Goal: Task Accomplishment & Management: Complete application form

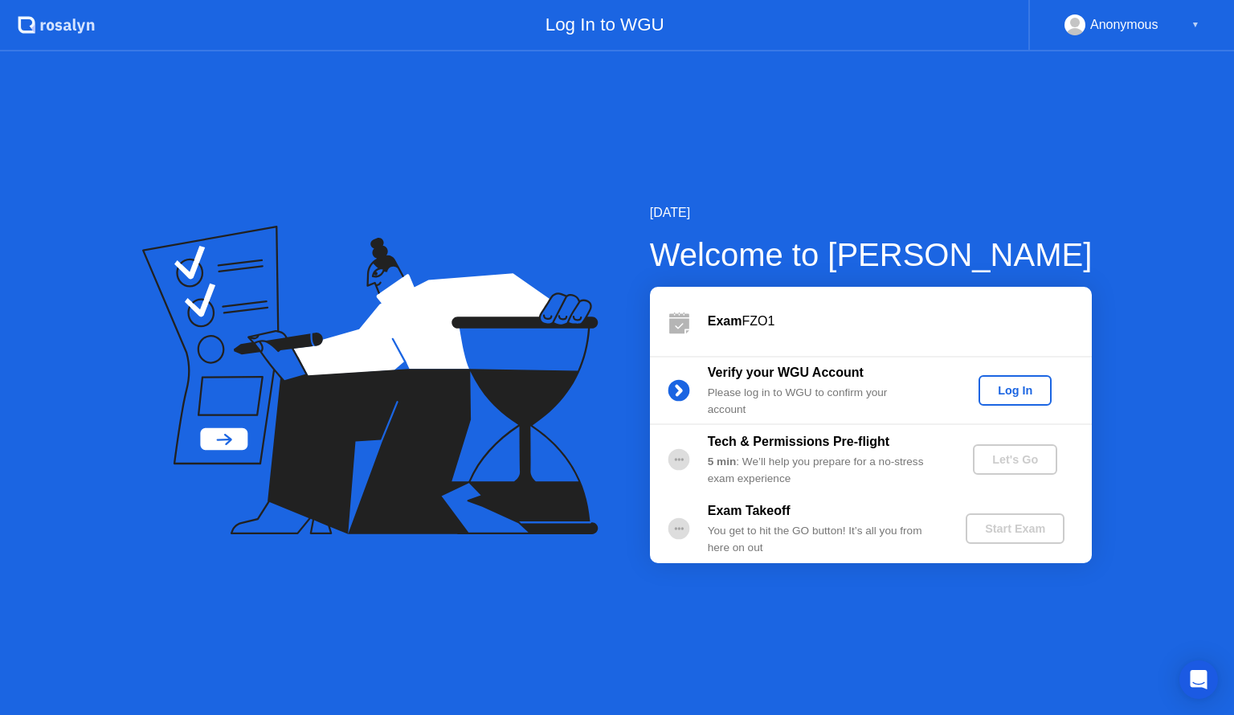
click at [1015, 394] on div "Log In" at bounding box center [1015, 390] width 60 height 13
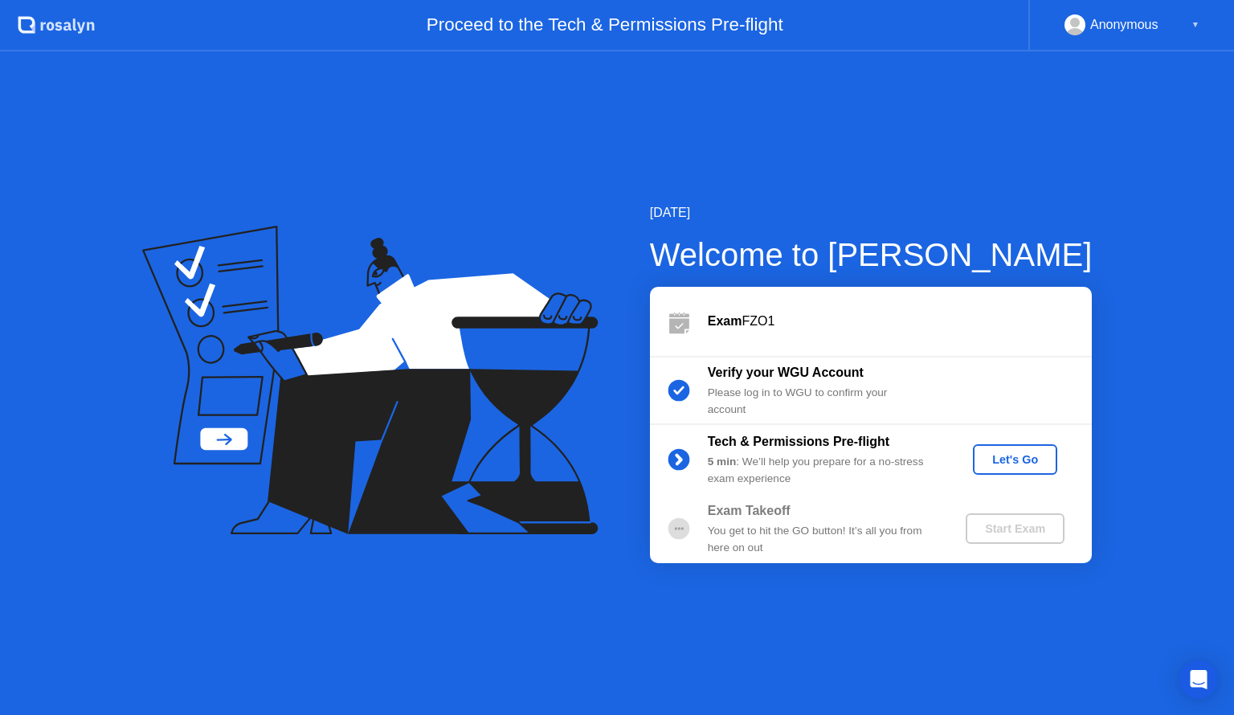
click at [1014, 461] on div "Let's Go" at bounding box center [1014, 459] width 71 height 13
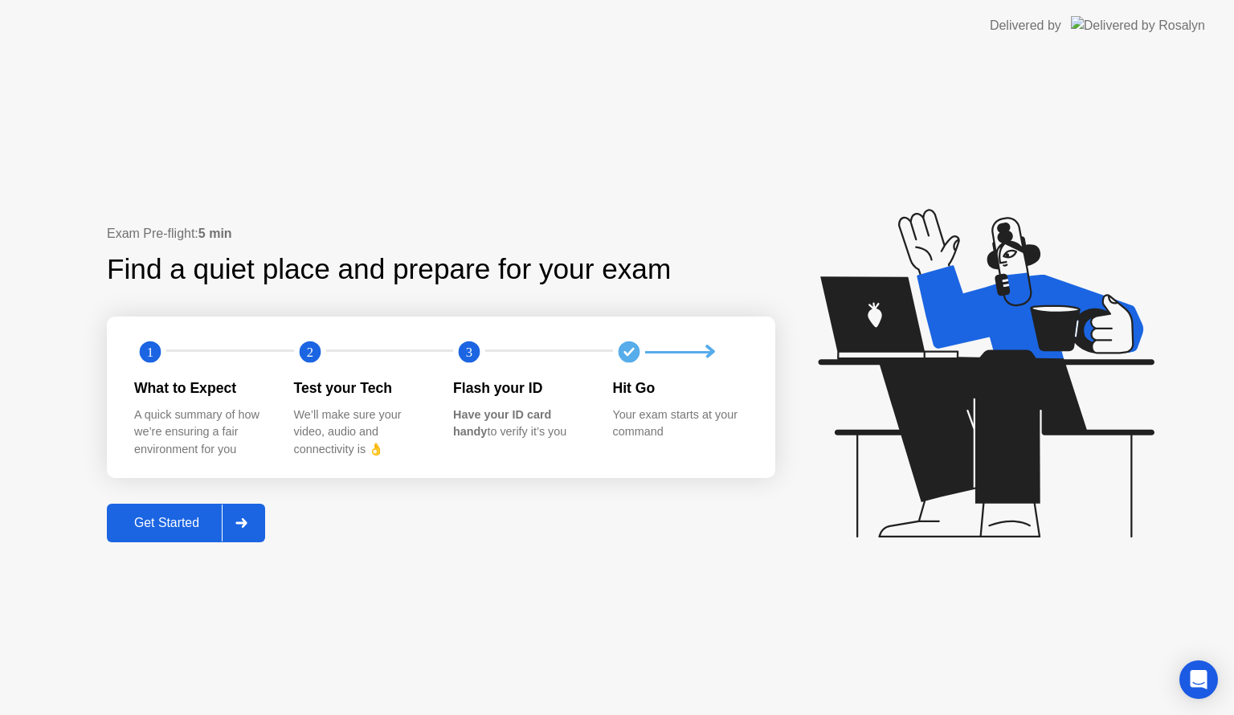
click at [191, 517] on div "Get Started" at bounding box center [167, 523] width 110 height 14
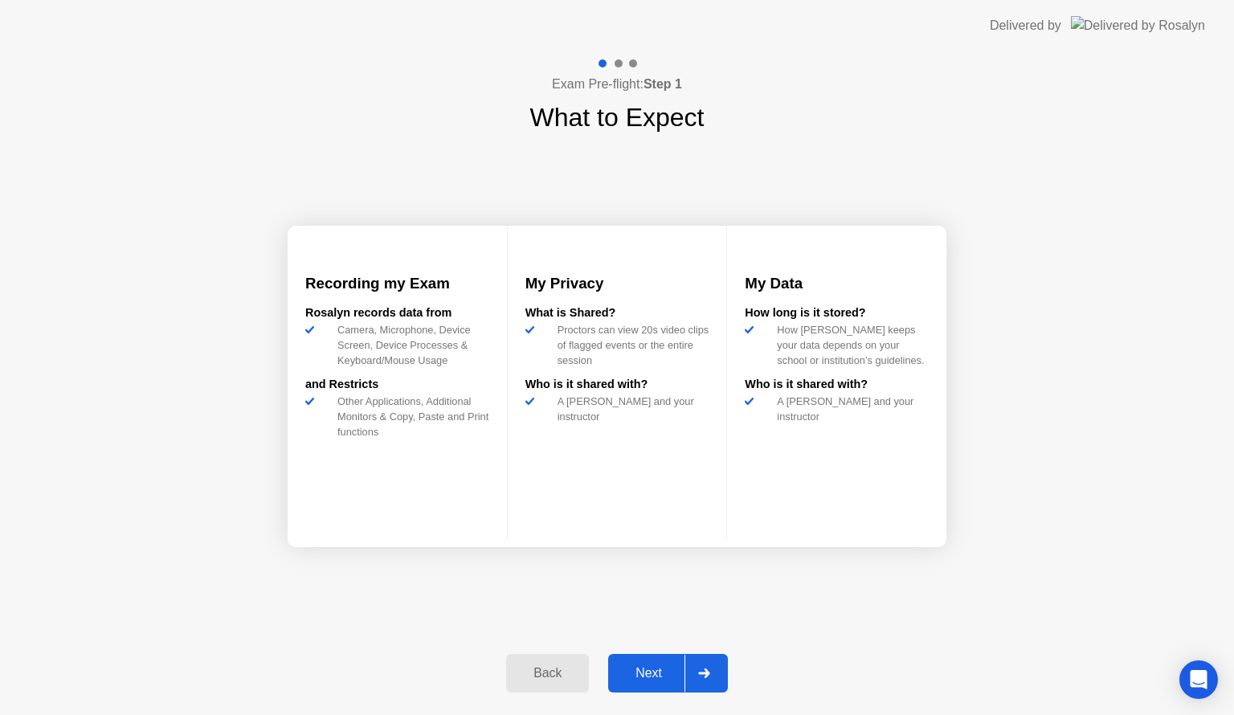
click at [642, 673] on div "Next" at bounding box center [648, 673] width 71 height 14
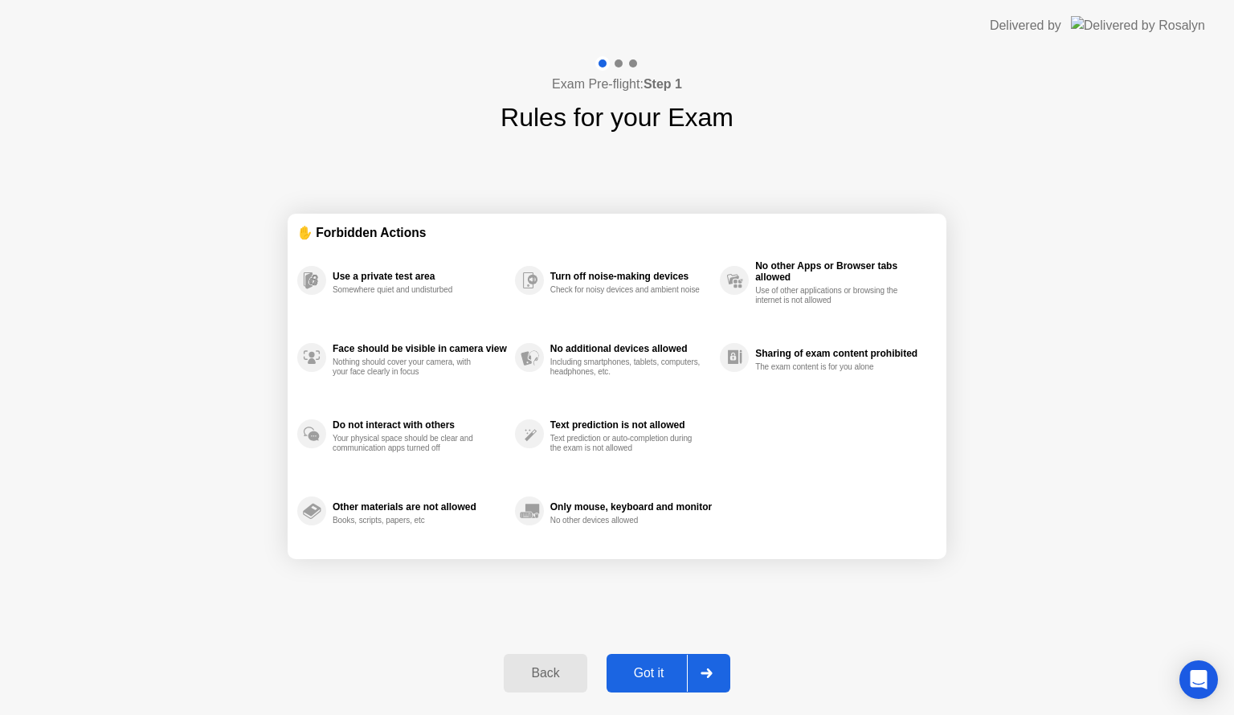
click at [631, 667] on div "Got it" at bounding box center [649, 673] width 76 height 14
select select "**********"
select select "*******"
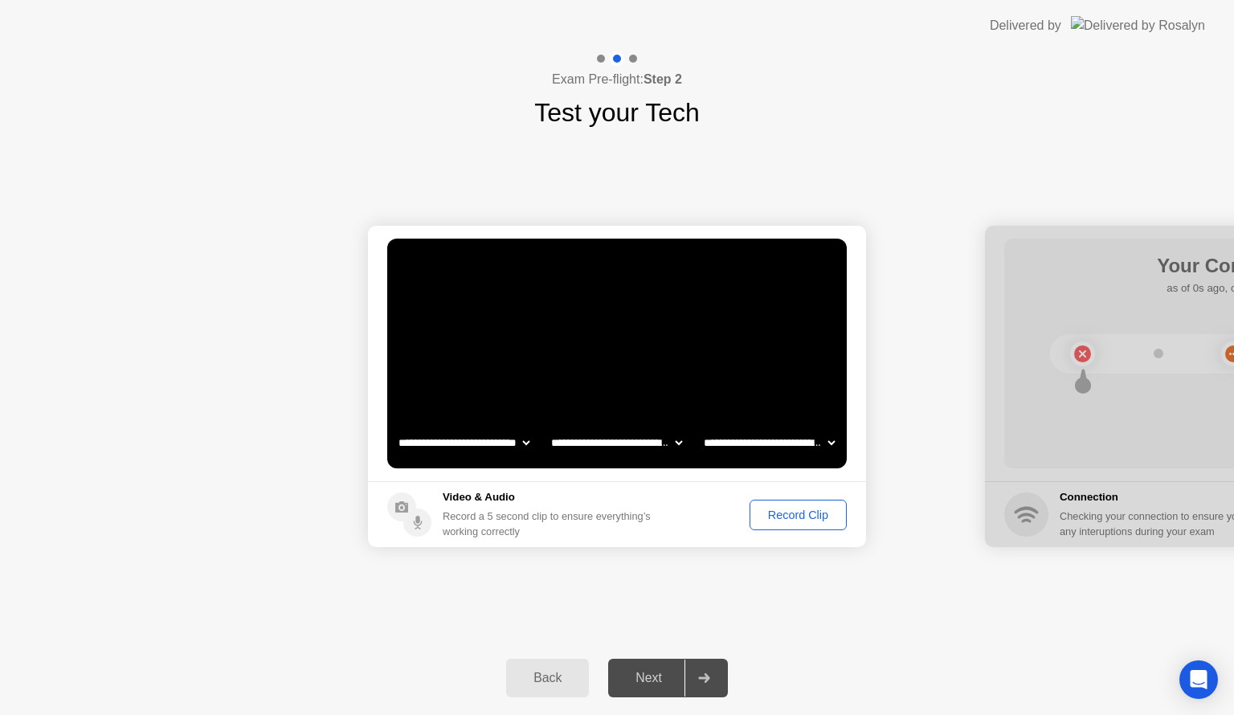
click at [782, 514] on div "Record Clip" at bounding box center [798, 514] width 86 height 13
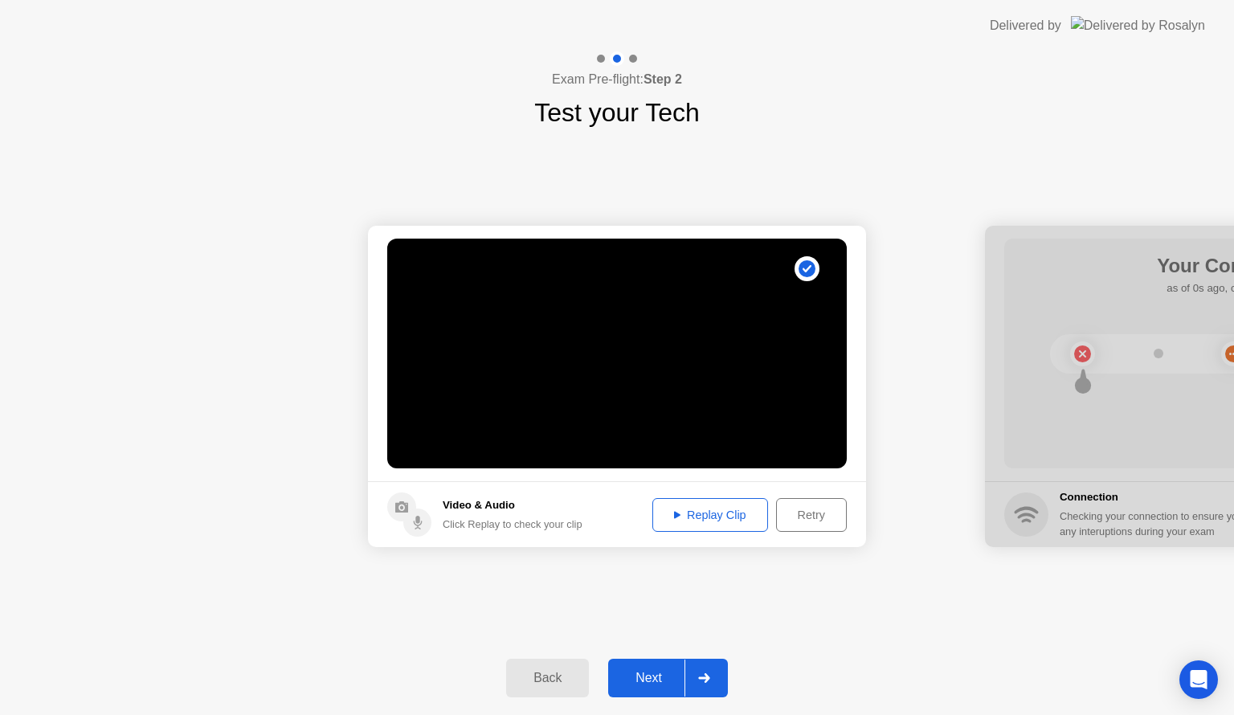
click at [713, 524] on button "Replay Clip" at bounding box center [710, 515] width 116 height 34
click at [649, 678] on div "Next" at bounding box center [648, 678] width 71 height 14
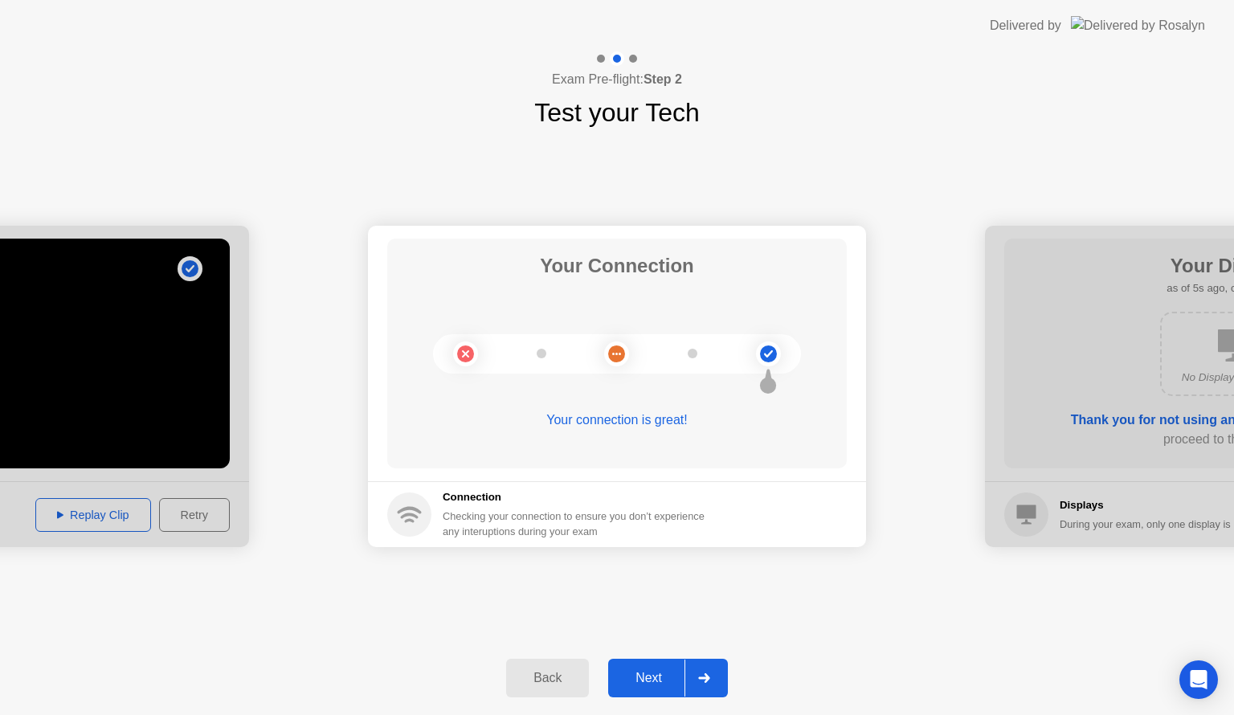
click at [765, 649] on div "Back Next" at bounding box center [617, 678] width 1234 height 74
click at [650, 671] on div "Next" at bounding box center [648, 678] width 71 height 14
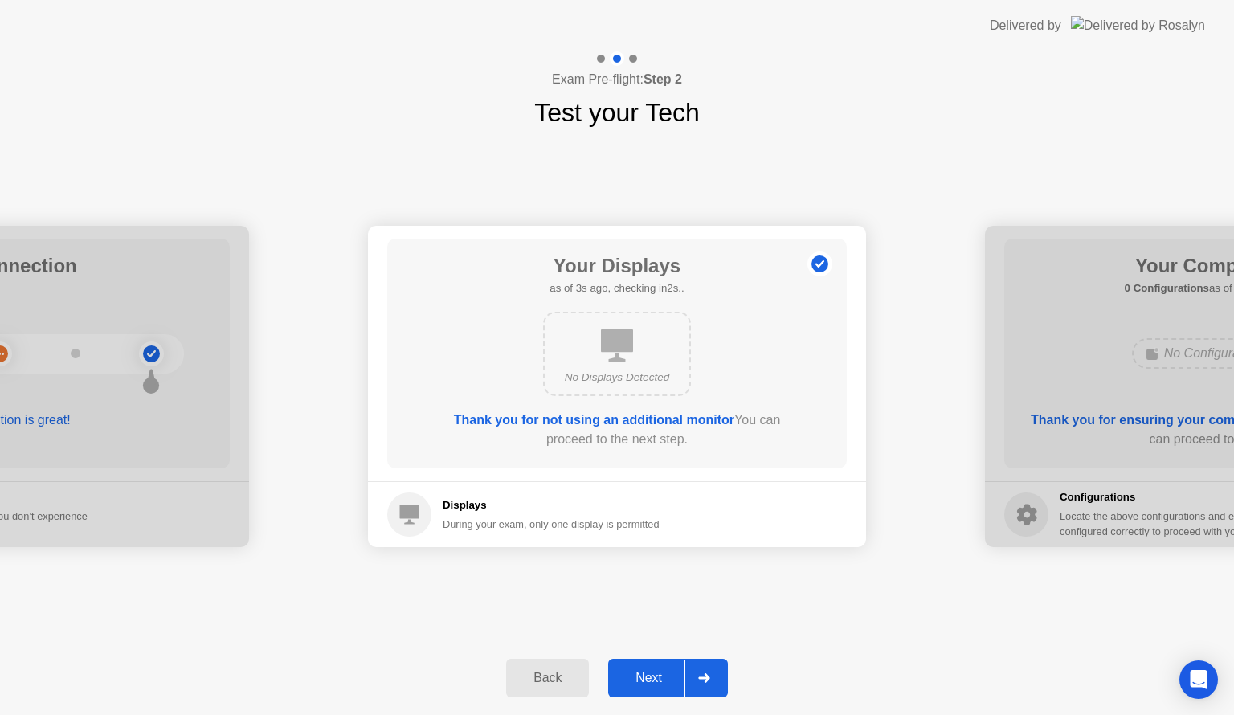
click at [658, 672] on div "Next" at bounding box center [648, 678] width 71 height 14
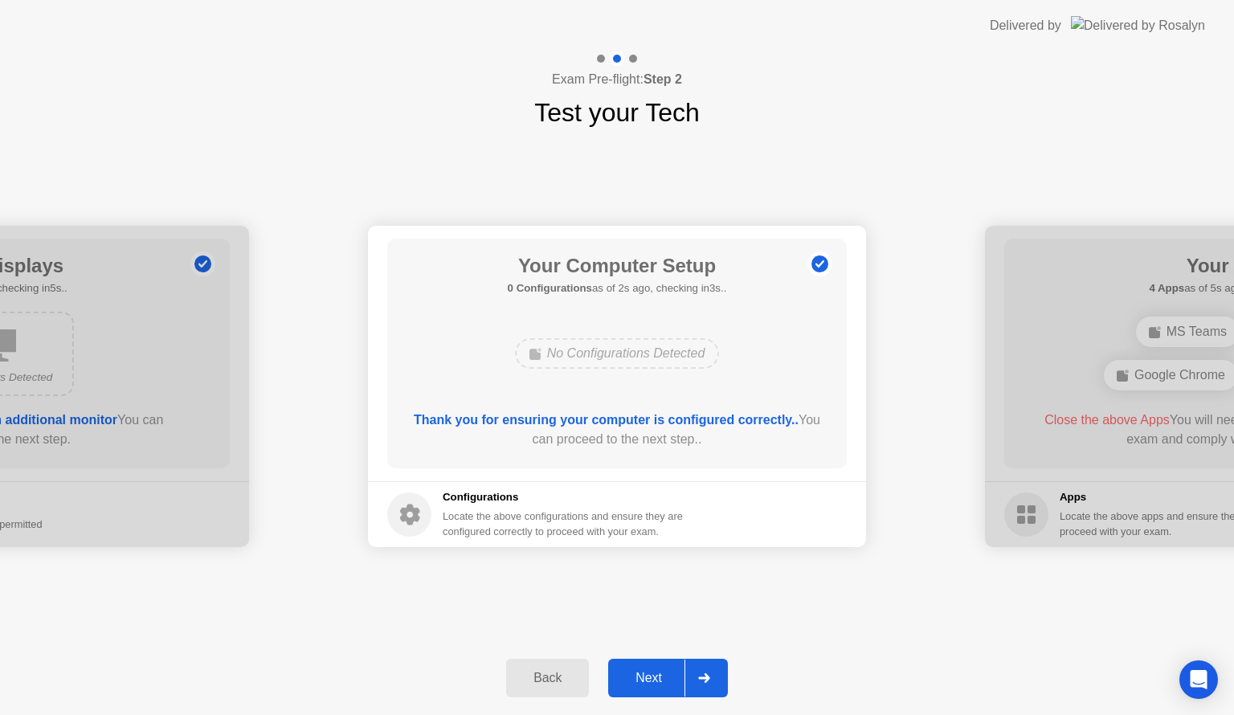
click at [651, 675] on div "Next" at bounding box center [648, 678] width 71 height 14
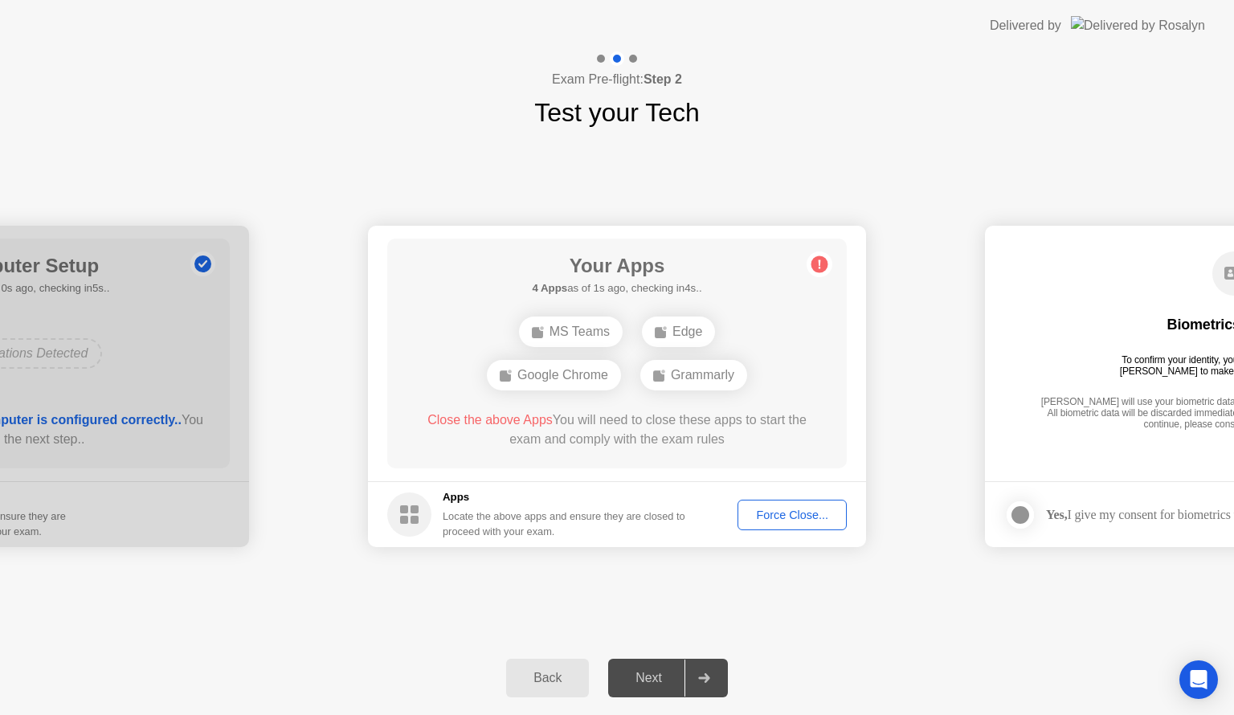
click at [797, 509] on div "Force Close..." at bounding box center [792, 514] width 98 height 13
click at [796, 514] on div "Force Close..." at bounding box center [792, 514] width 98 height 13
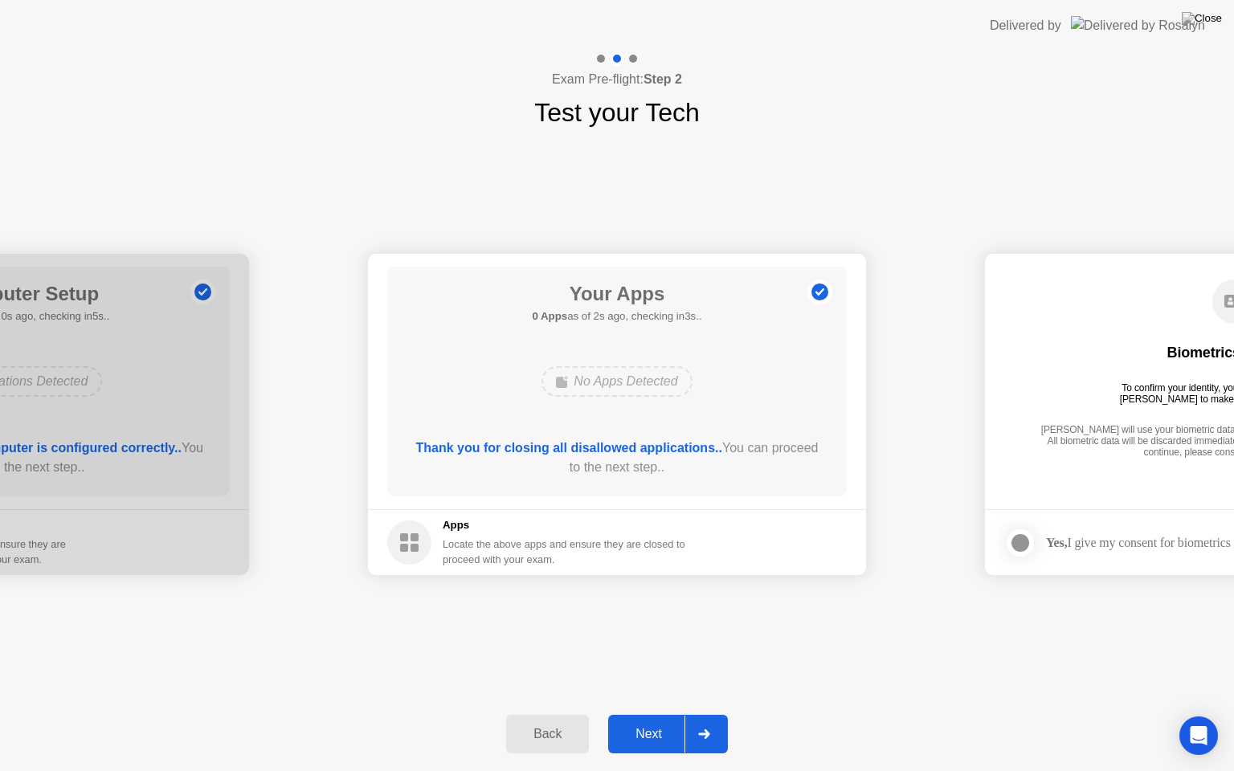
click at [643, 714] on div "Next" at bounding box center [648, 734] width 71 height 14
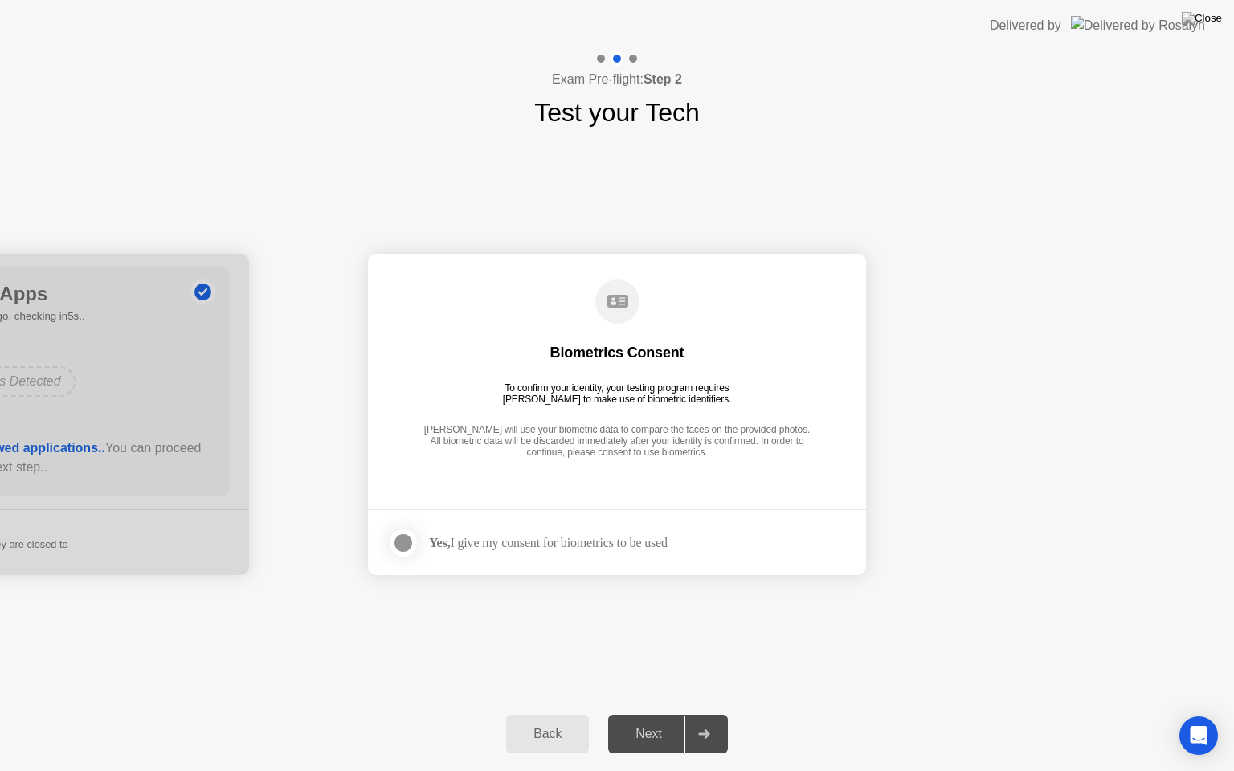
click at [630, 714] on div "Next" at bounding box center [648, 734] width 71 height 14
click at [503, 537] on div "Yes, I give my consent for biometrics to be used" at bounding box center [548, 542] width 239 height 15
click at [403, 545] on div at bounding box center [403, 542] width 19 height 19
click at [646, 714] on div "Next" at bounding box center [648, 734] width 71 height 14
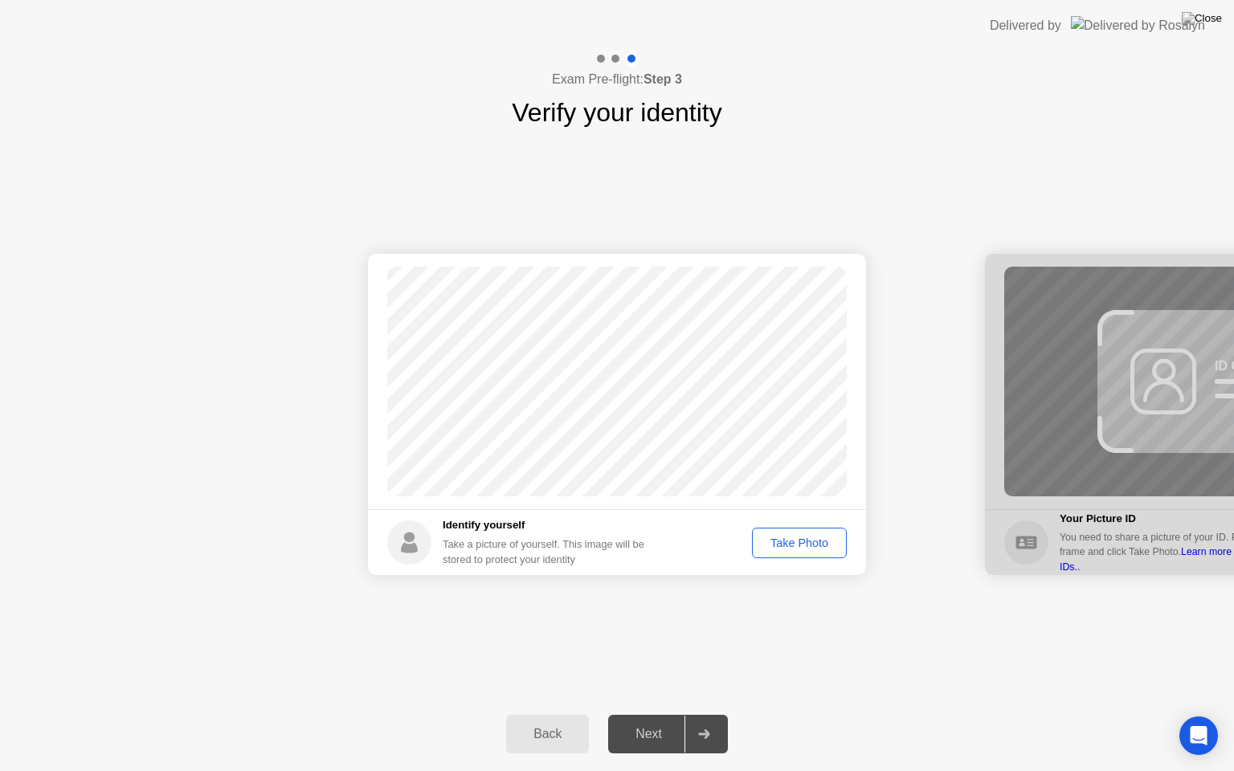
click at [813, 546] on div "Take Photo" at bounding box center [799, 543] width 84 height 13
click at [653, 714] on div "Next" at bounding box center [648, 734] width 71 height 14
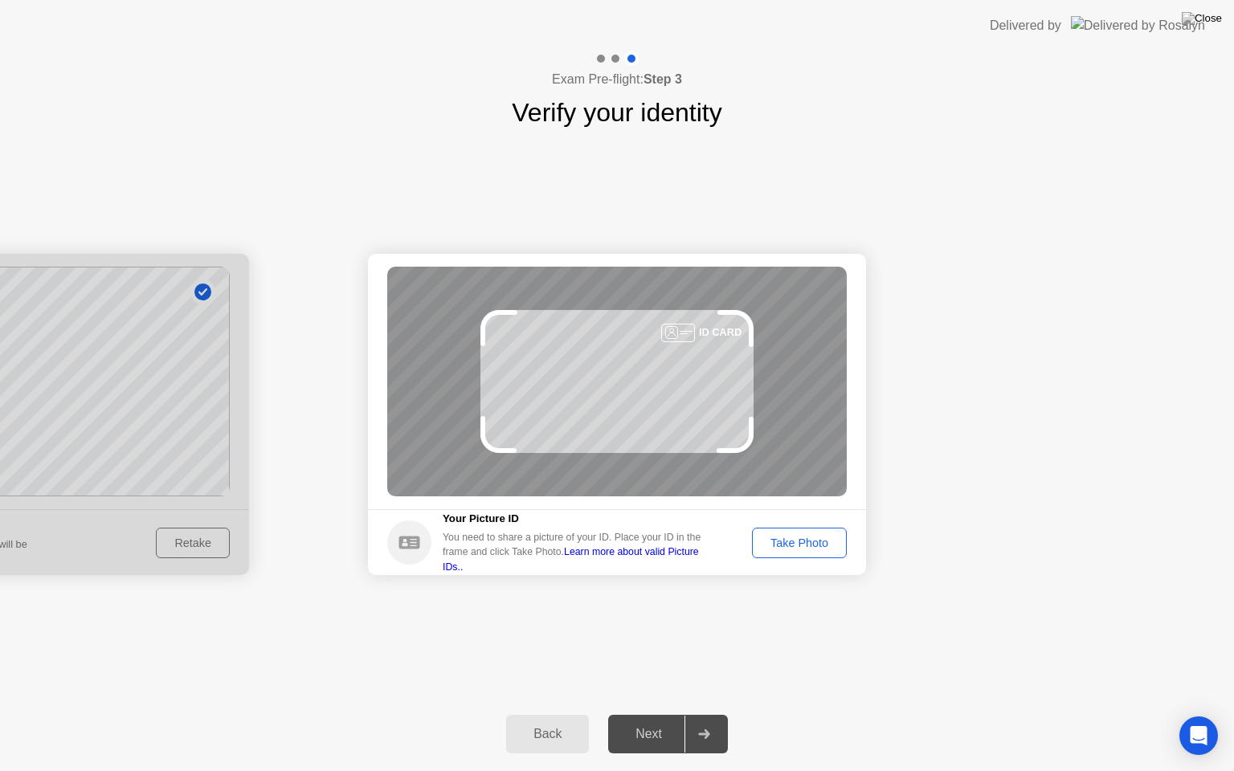
click at [806, 537] on div "Take Photo" at bounding box center [799, 543] width 84 height 13
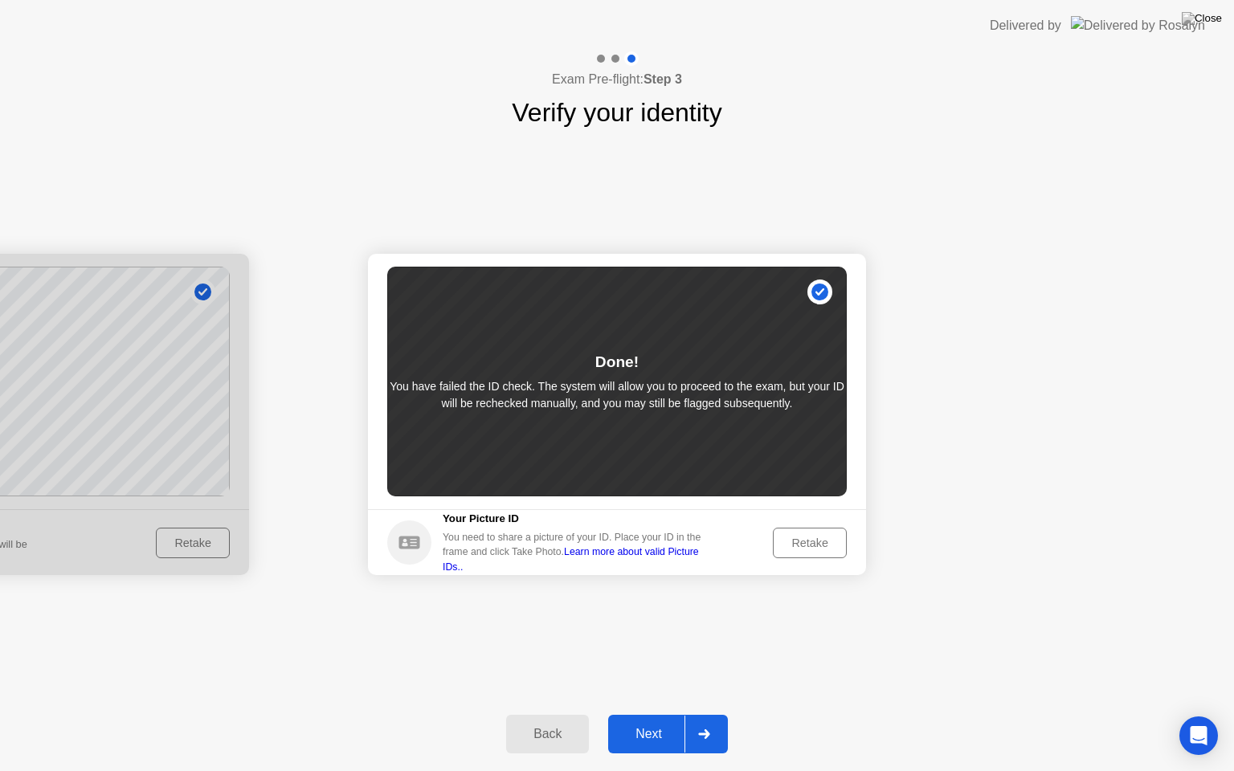
click at [813, 541] on div "Retake" at bounding box center [809, 543] width 63 height 13
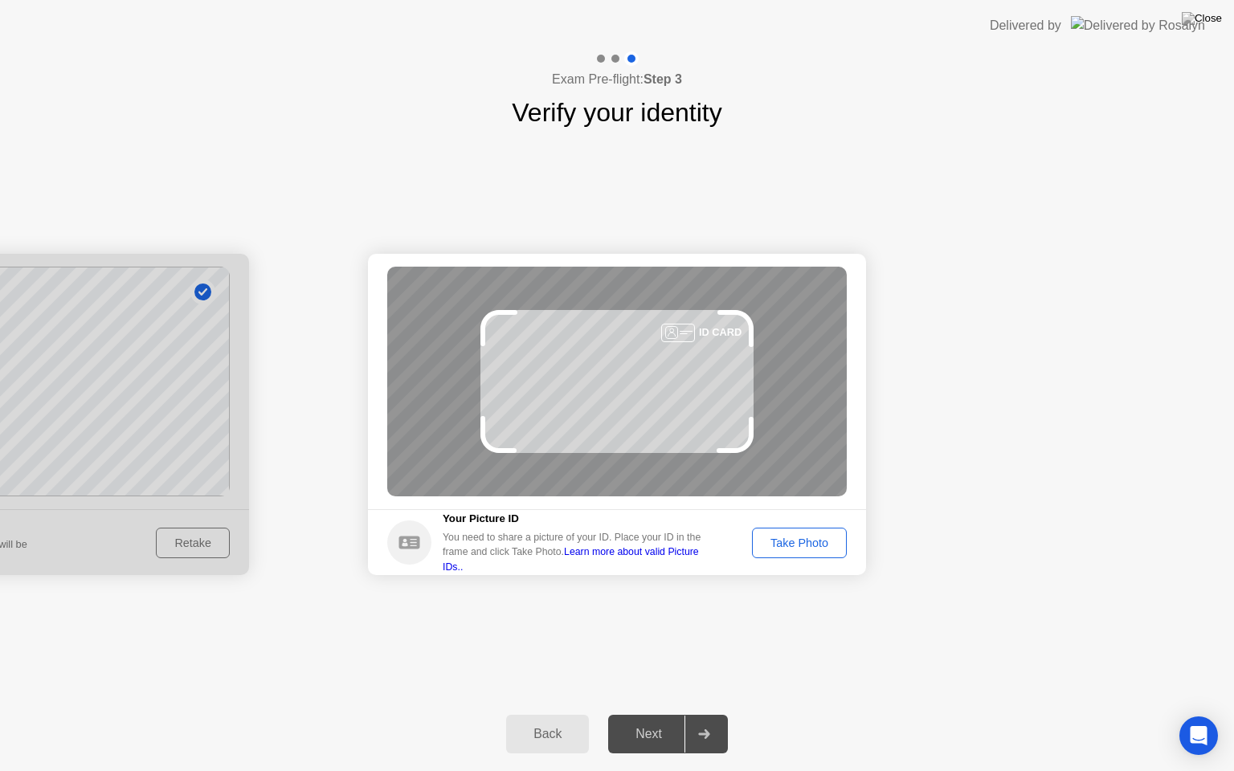
click at [813, 541] on div "Take Photo" at bounding box center [799, 543] width 84 height 13
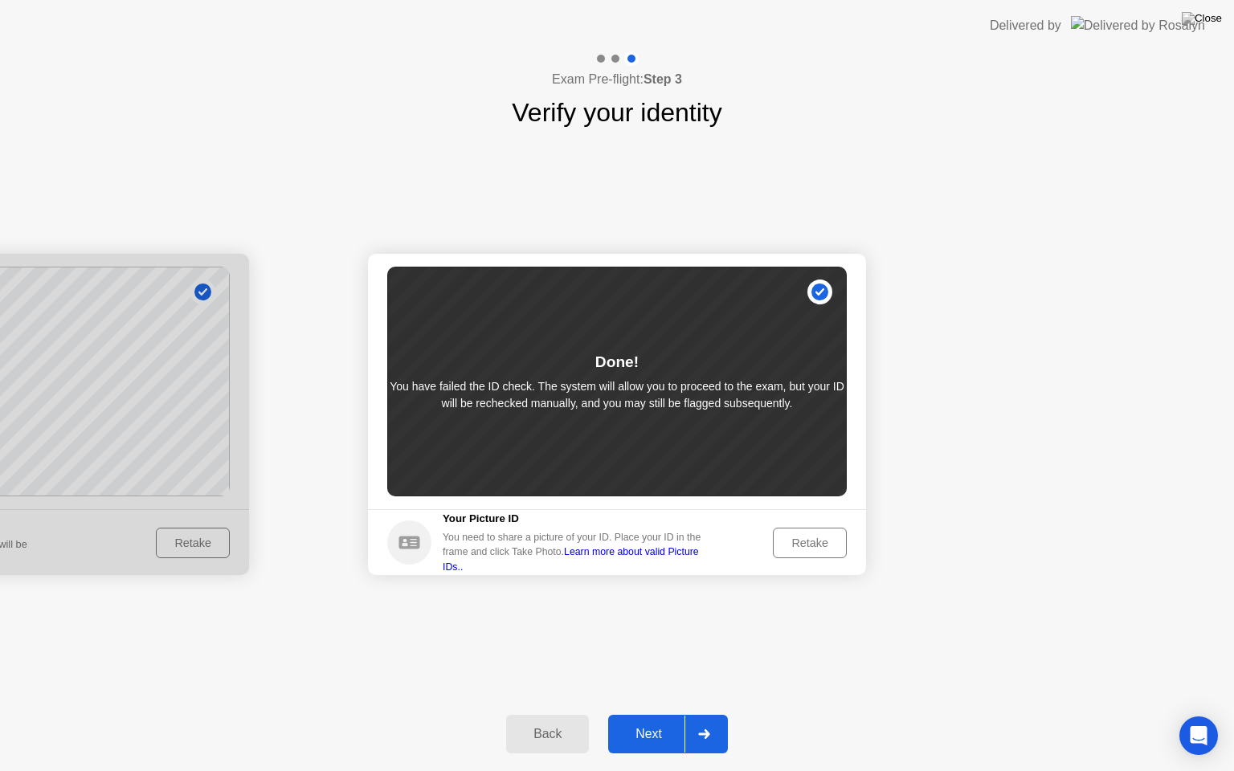
click at [790, 543] on div "Retake" at bounding box center [809, 543] width 63 height 13
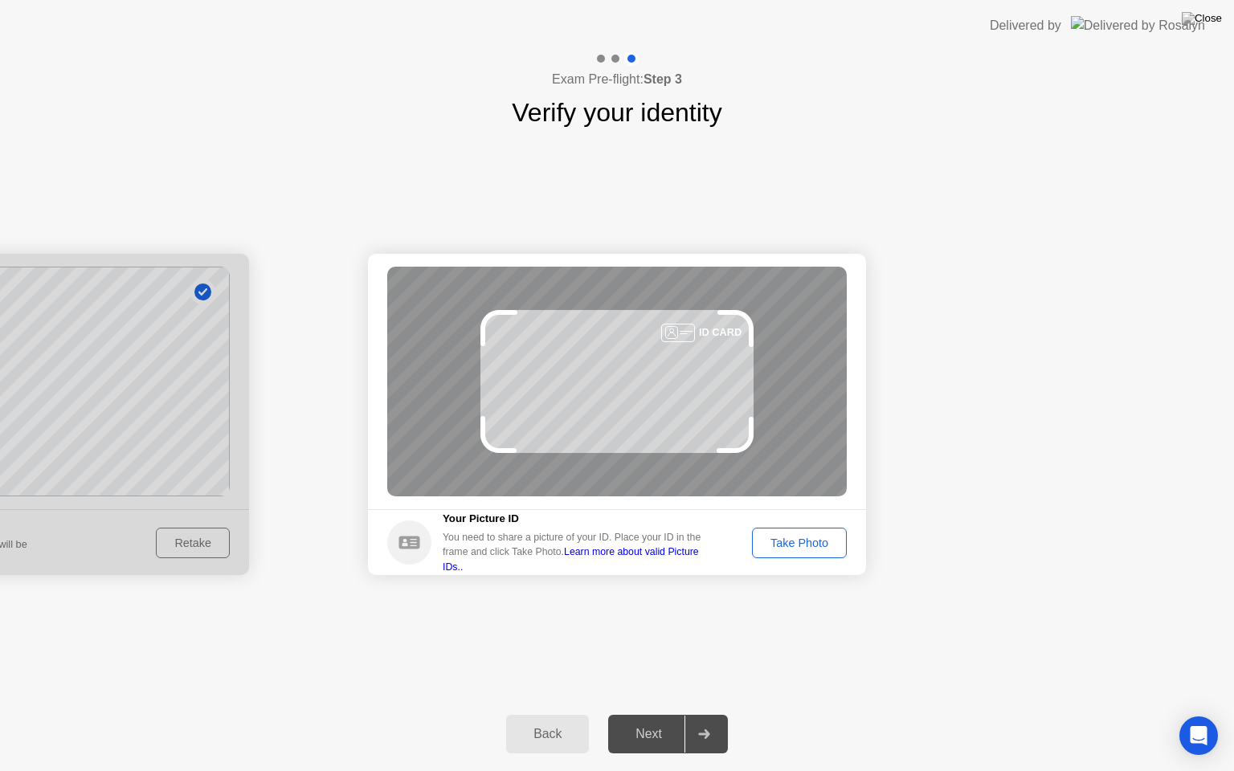
click at [787, 544] on div "Take Photo" at bounding box center [799, 543] width 84 height 13
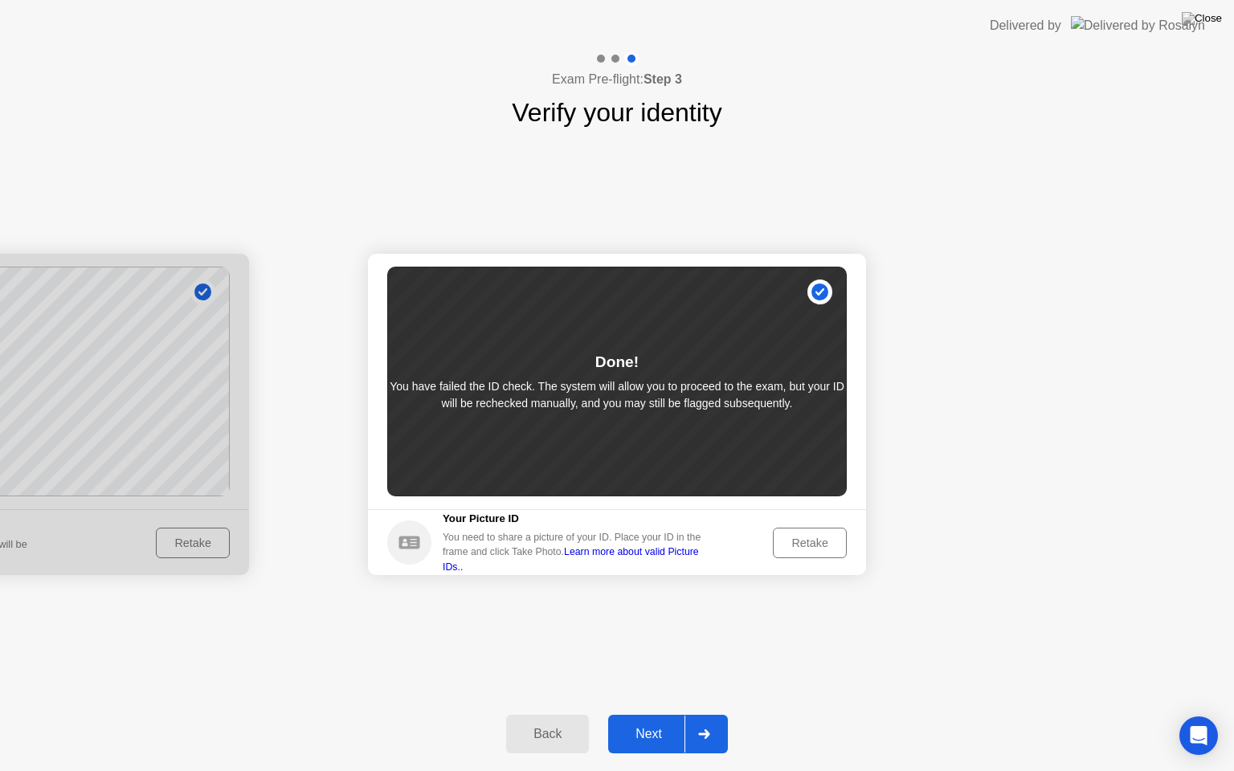
click at [665, 714] on button "Next" at bounding box center [668, 734] width 120 height 39
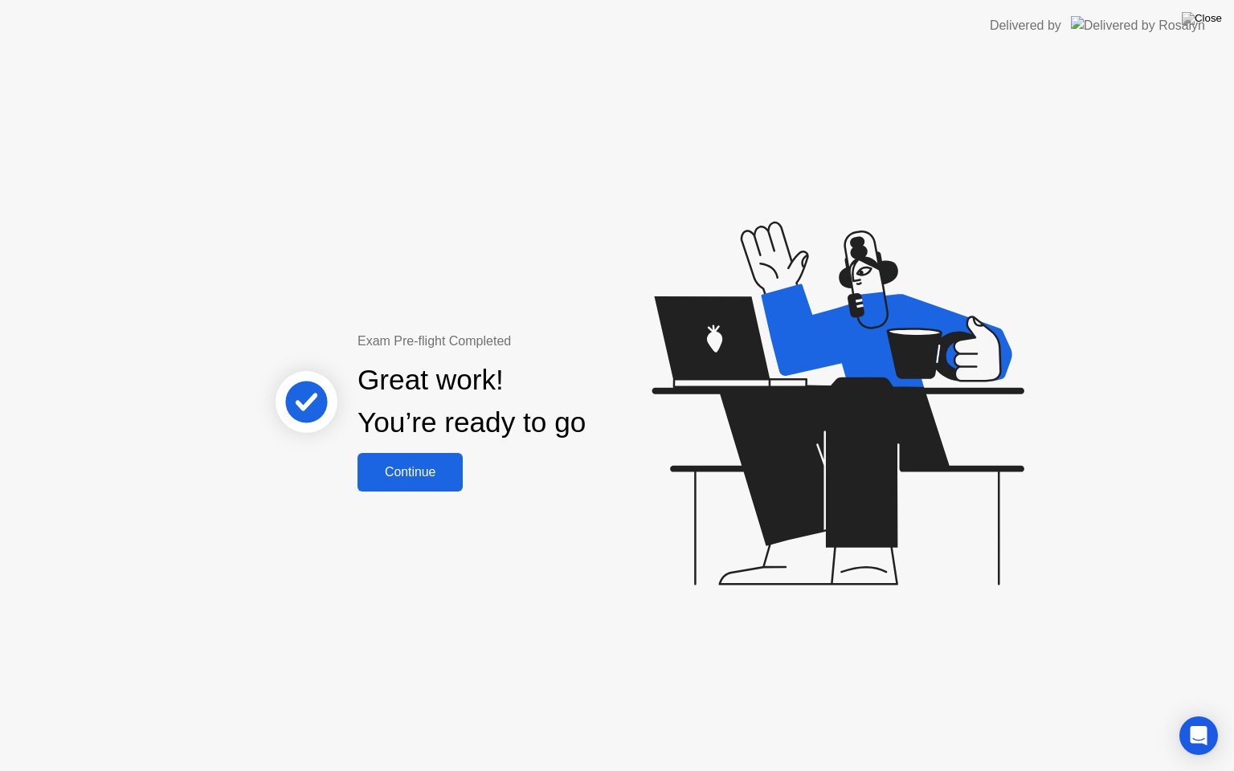
click at [404, 478] on div "Continue" at bounding box center [410, 472] width 96 height 14
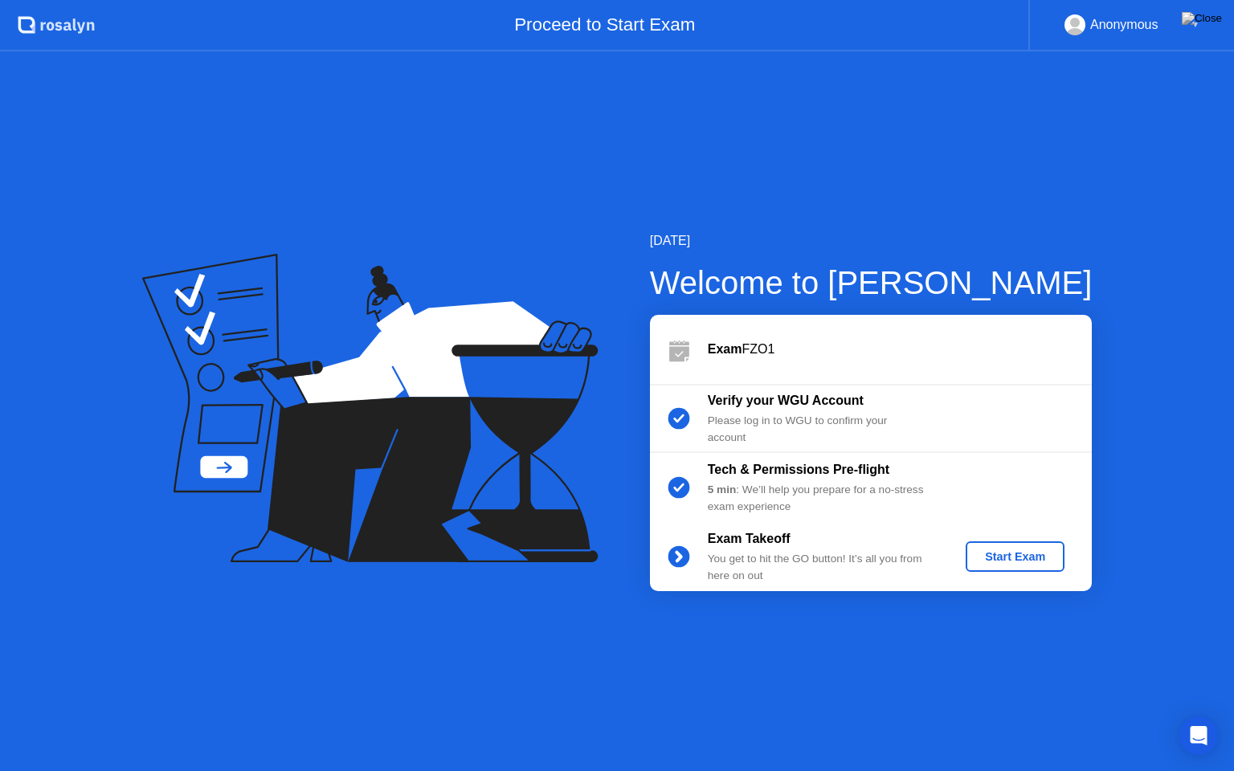
click at [1007, 557] on div "Start Exam" at bounding box center [1015, 556] width 86 height 13
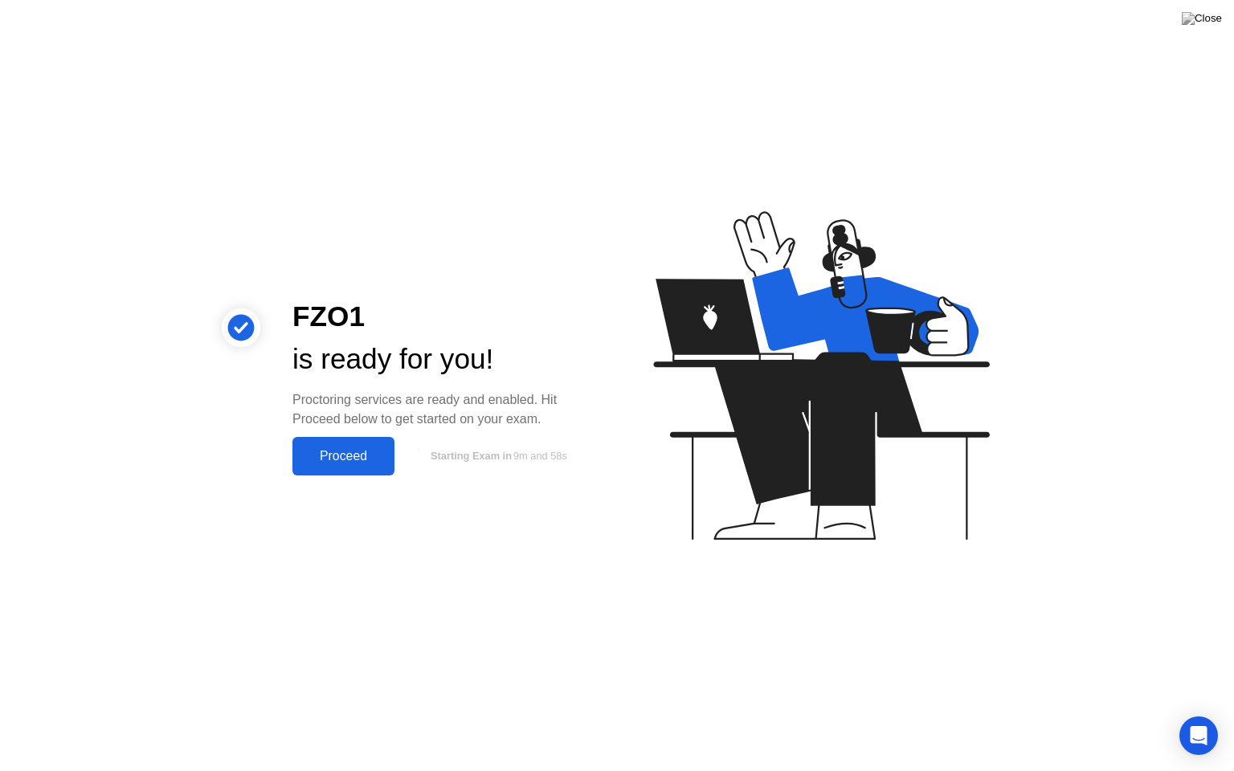
click at [358, 458] on div "Proceed" at bounding box center [343, 456] width 92 height 14
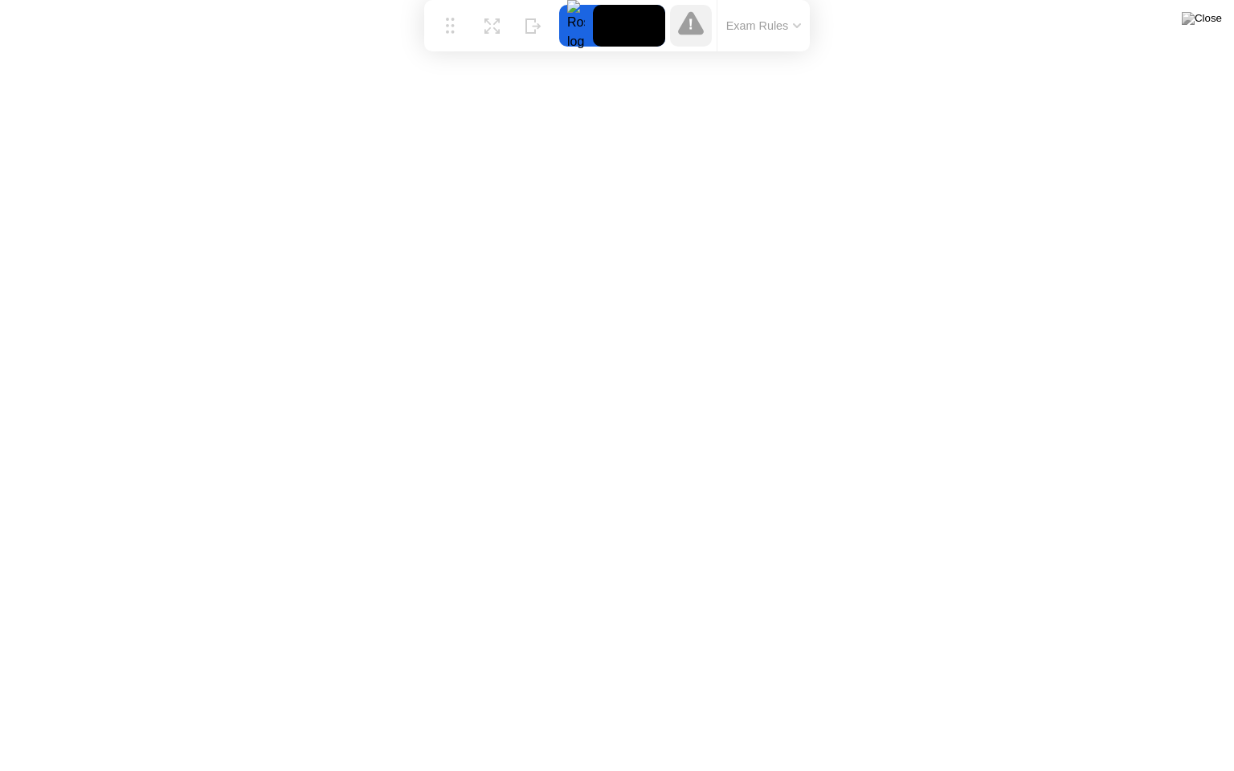
click at [753, 22] on button "Exam Rules" at bounding box center [763, 25] width 85 height 14
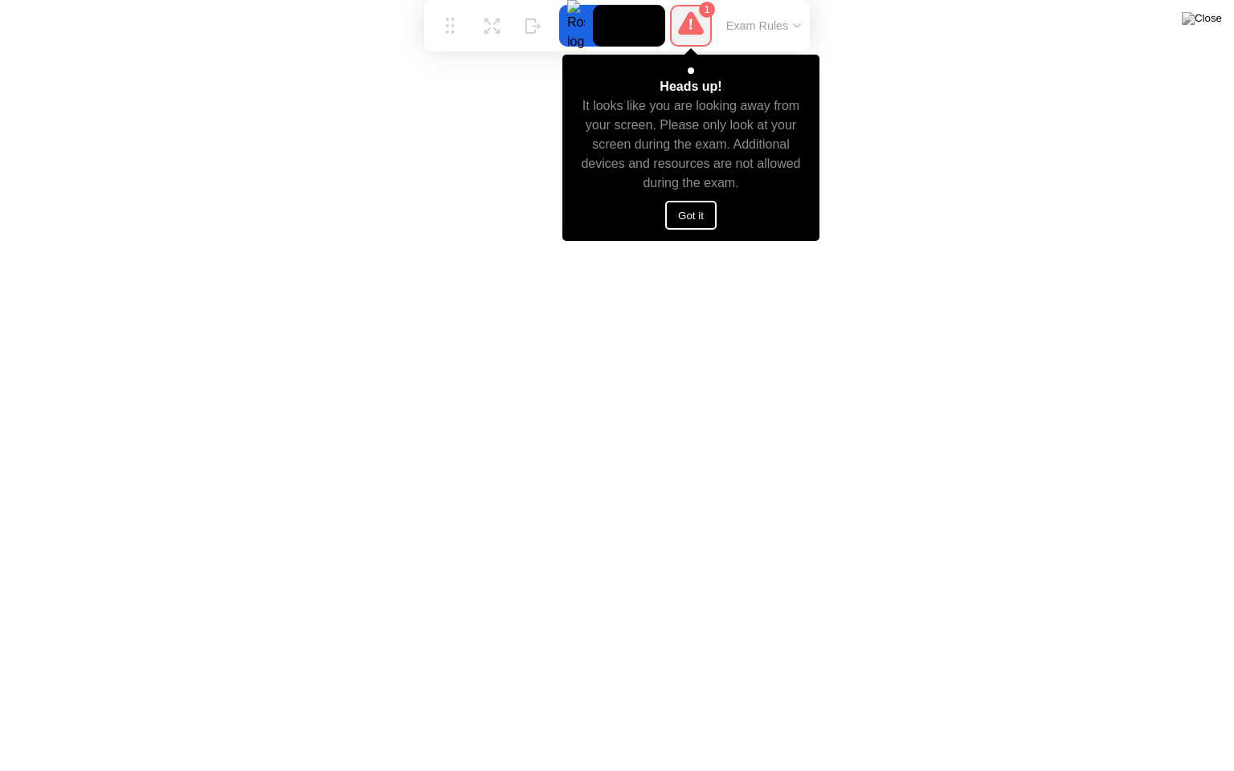
click at [697, 218] on button "Got it" at bounding box center [690, 215] width 51 height 29
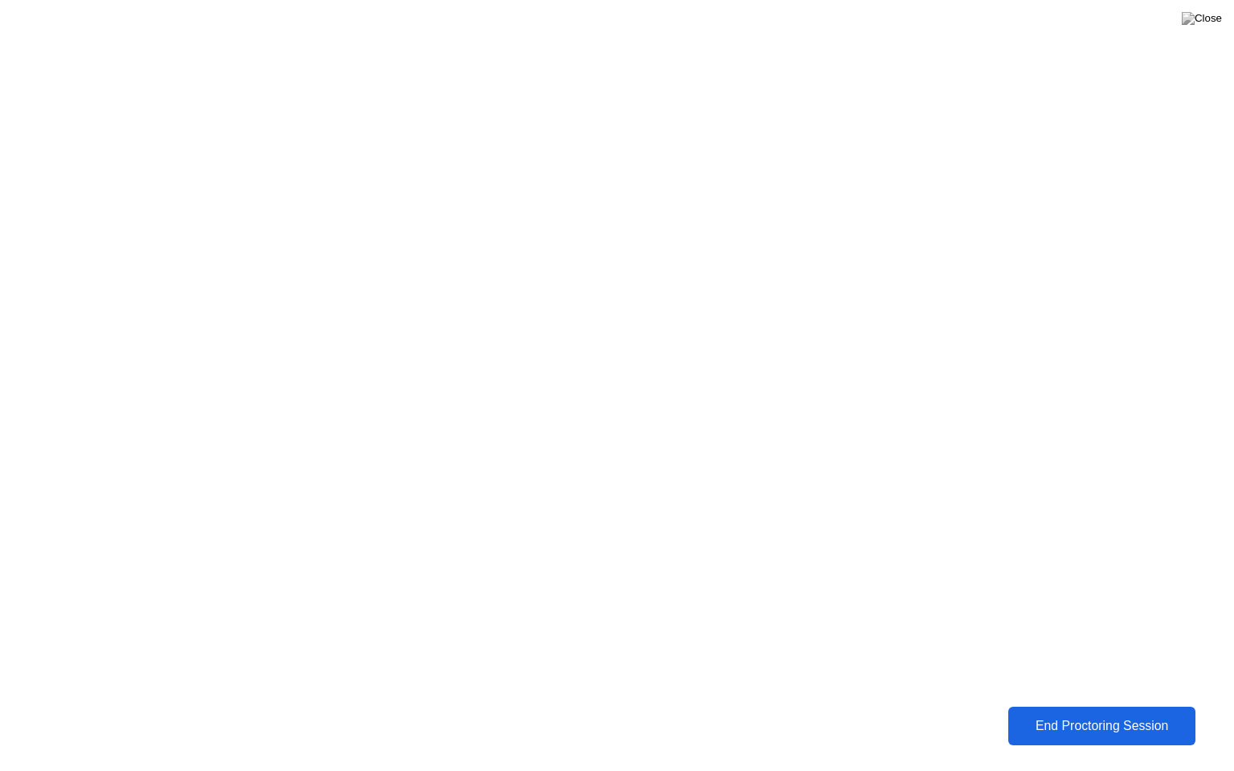
click at [1121, 714] on div "End Proctoring Session" at bounding box center [1101, 726] width 178 height 14
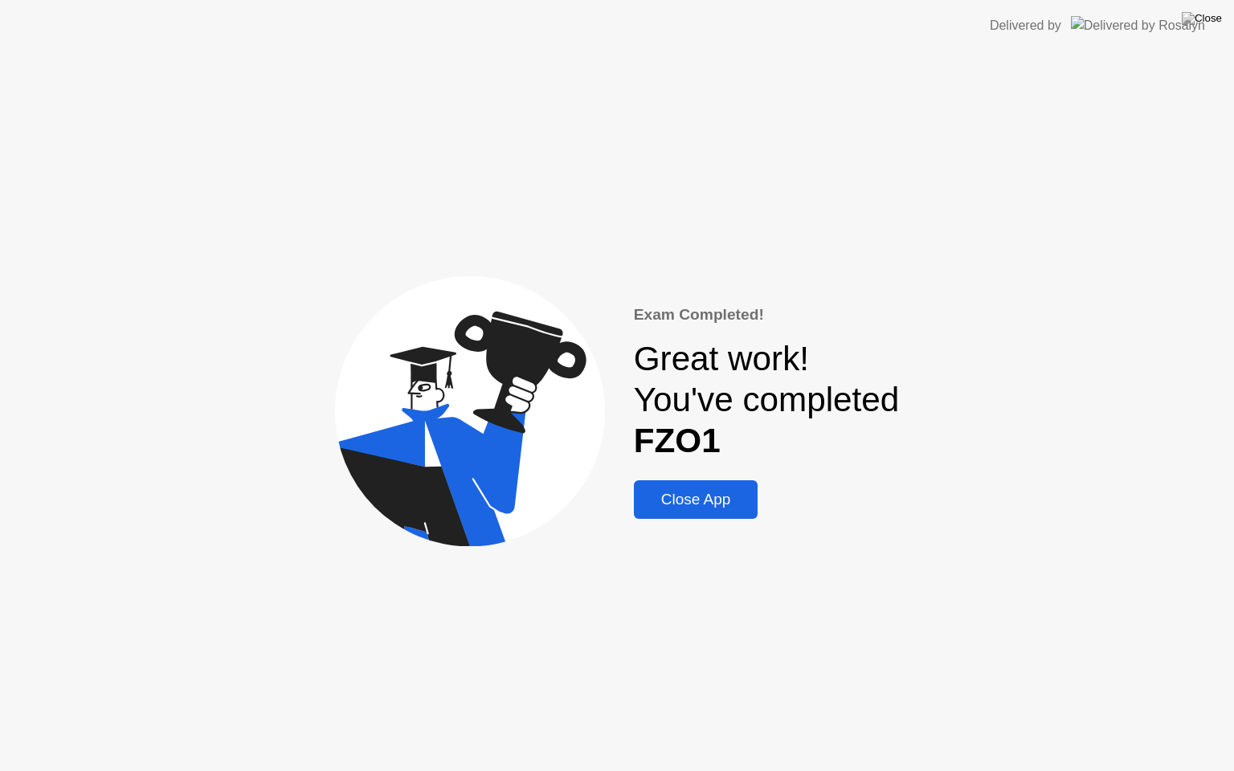
click at [670, 484] on button "Close App" at bounding box center [696, 499] width 125 height 39
